Goal: Information Seeking & Learning: Find specific page/section

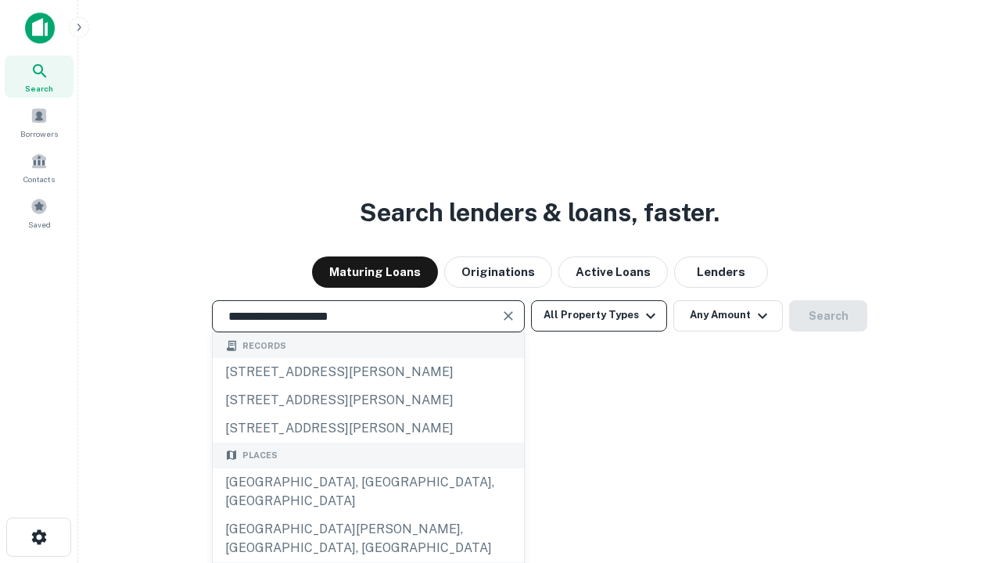
click at [368, 515] on div "[GEOGRAPHIC_DATA], [GEOGRAPHIC_DATA], [GEOGRAPHIC_DATA]" at bounding box center [368, 491] width 311 height 47
type input "**********"
click at [599, 315] on button "All Property Types" at bounding box center [599, 315] width 136 height 31
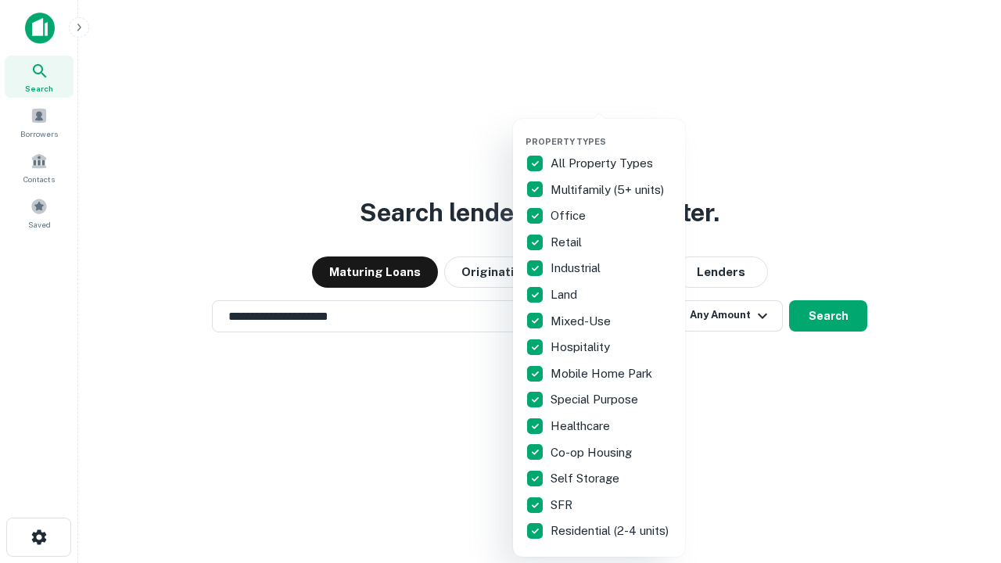
click at [612, 131] on button "button" at bounding box center [612, 131] width 172 height 1
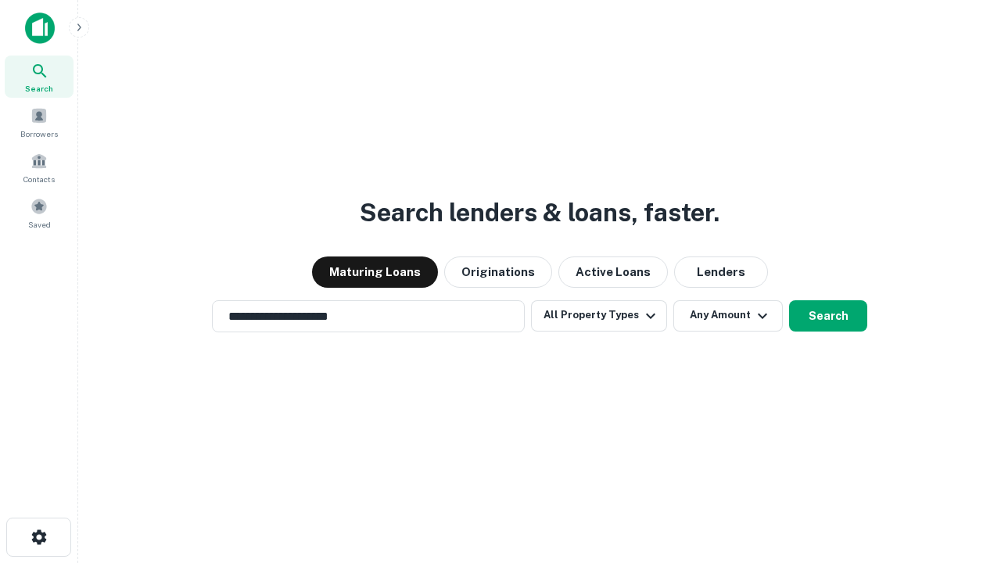
scroll to position [24, 0]
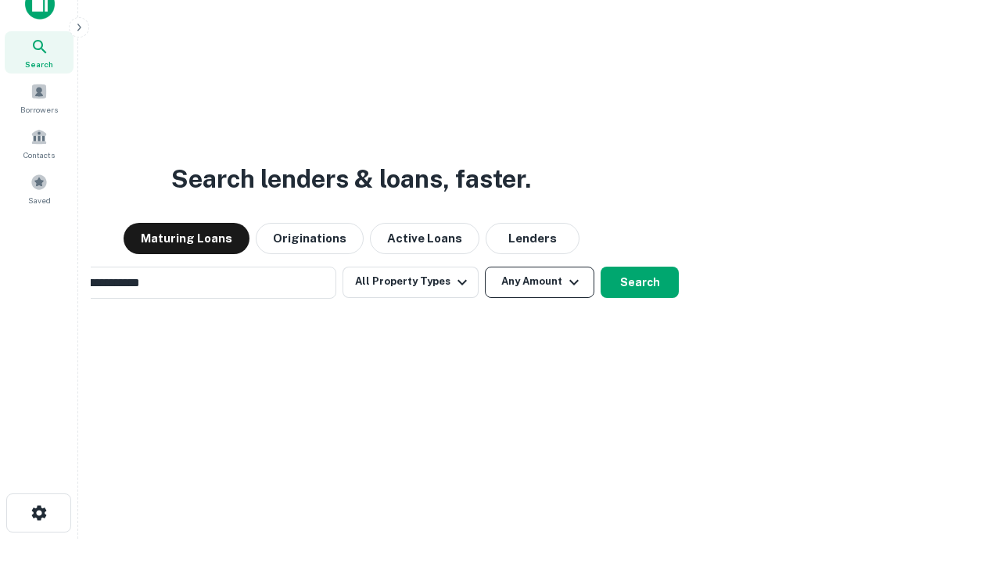
click at [485, 267] on button "Any Amount" at bounding box center [539, 282] width 109 height 31
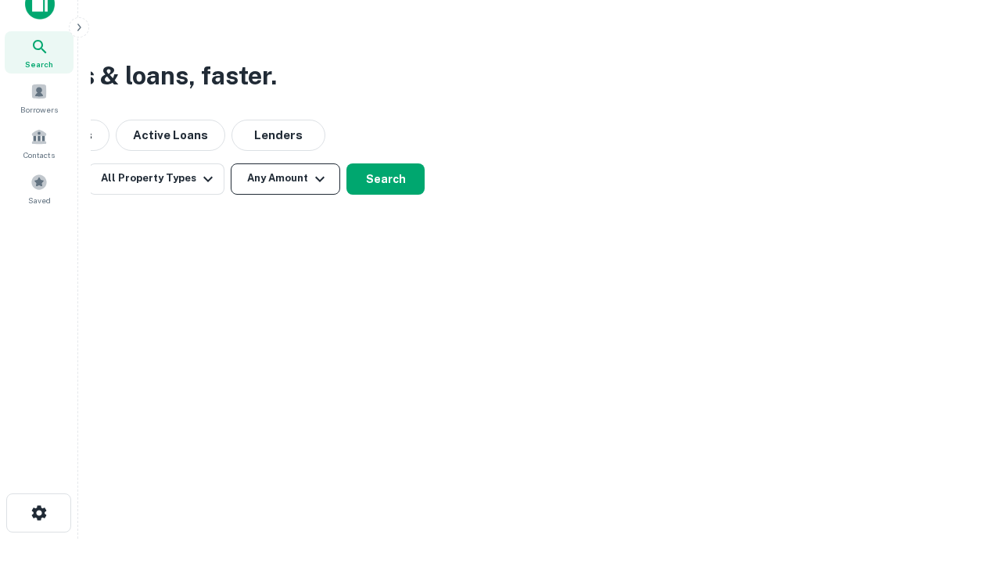
scroll to position [25, 0]
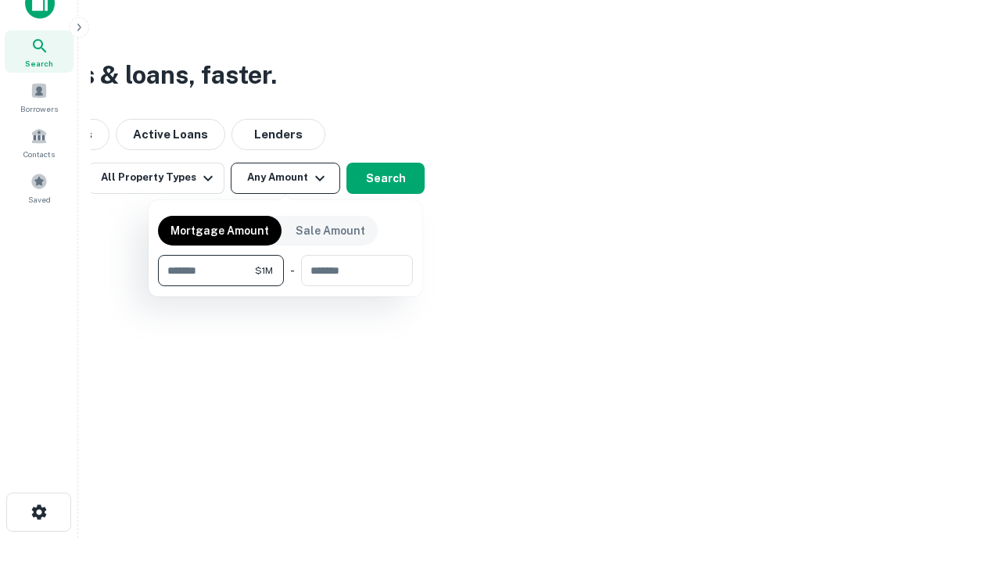
type input "*******"
click at [285, 286] on button "button" at bounding box center [285, 286] width 255 height 1
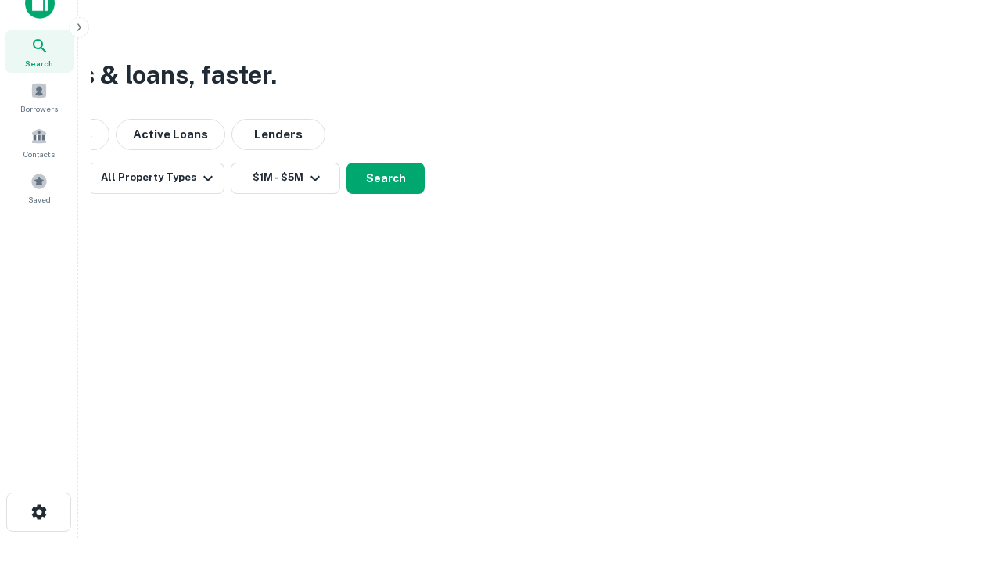
scroll to position [9, 289]
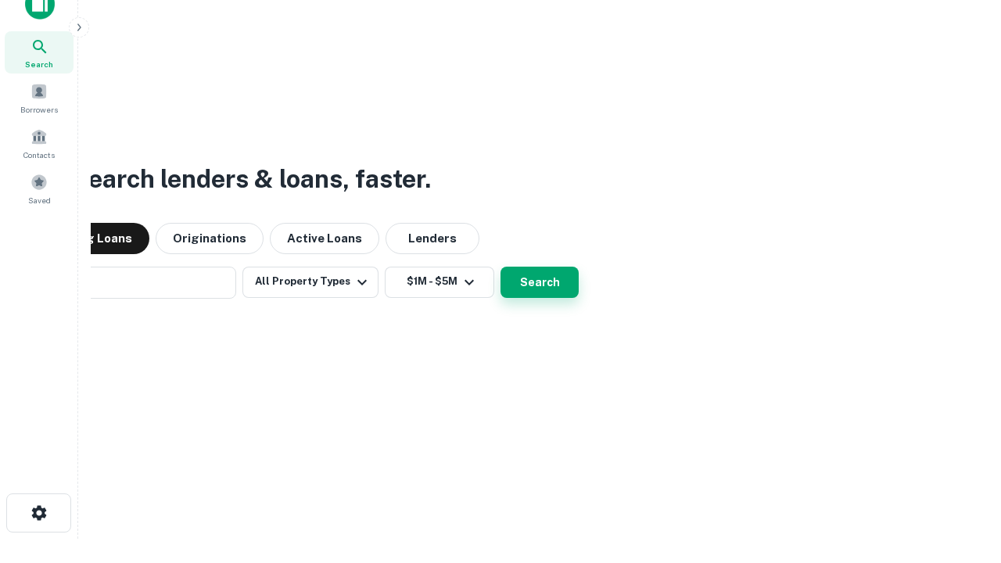
click at [501, 267] on button "Search" at bounding box center [540, 282] width 78 height 31
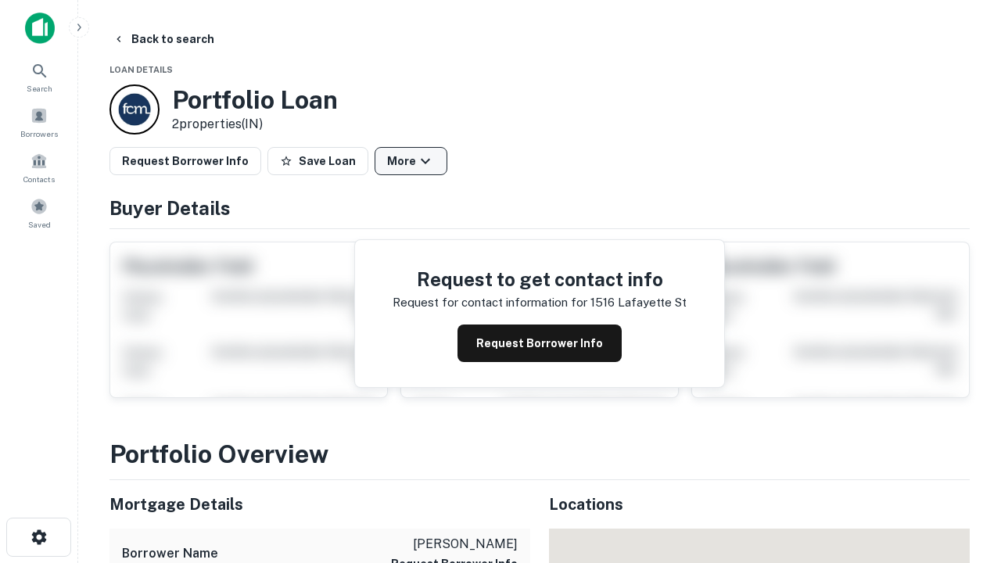
click at [411, 161] on button "More" at bounding box center [411, 161] width 73 height 28
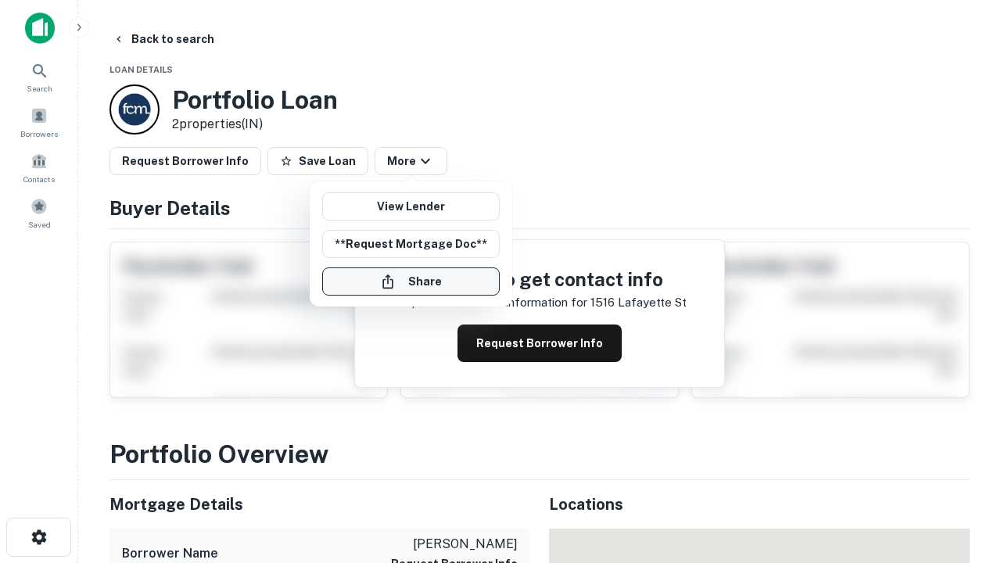
click at [411, 282] on button "Share" at bounding box center [411, 281] width 178 height 28
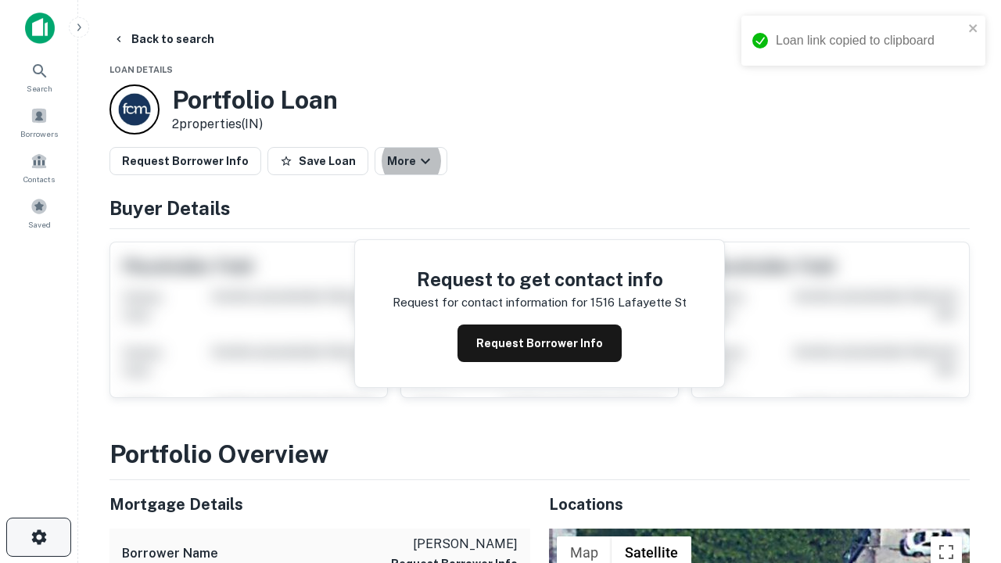
click at [38, 537] on icon "button" at bounding box center [39, 537] width 19 height 19
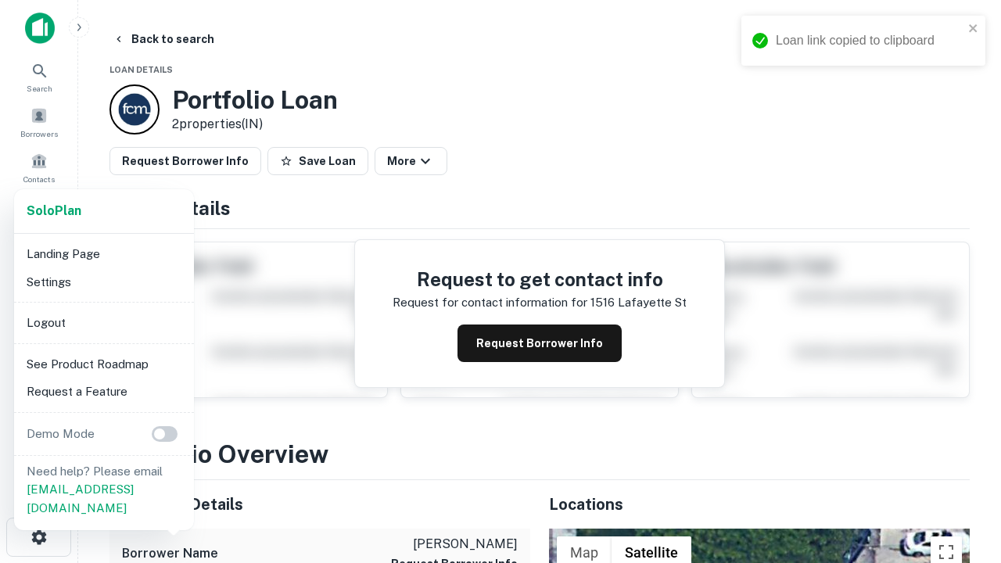
click at [103, 322] on li "Logout" at bounding box center [103, 323] width 167 height 28
